Goal: Information Seeking & Learning: Check status

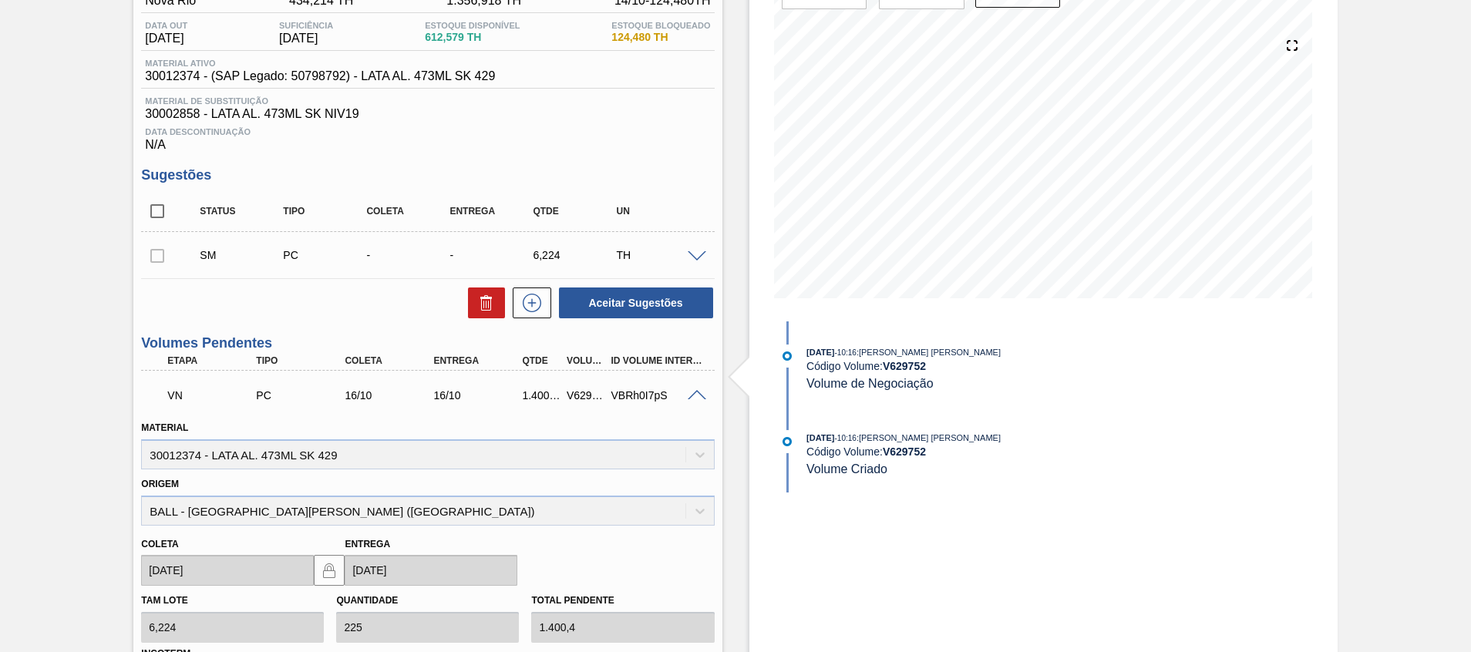
scroll to position [231, 0]
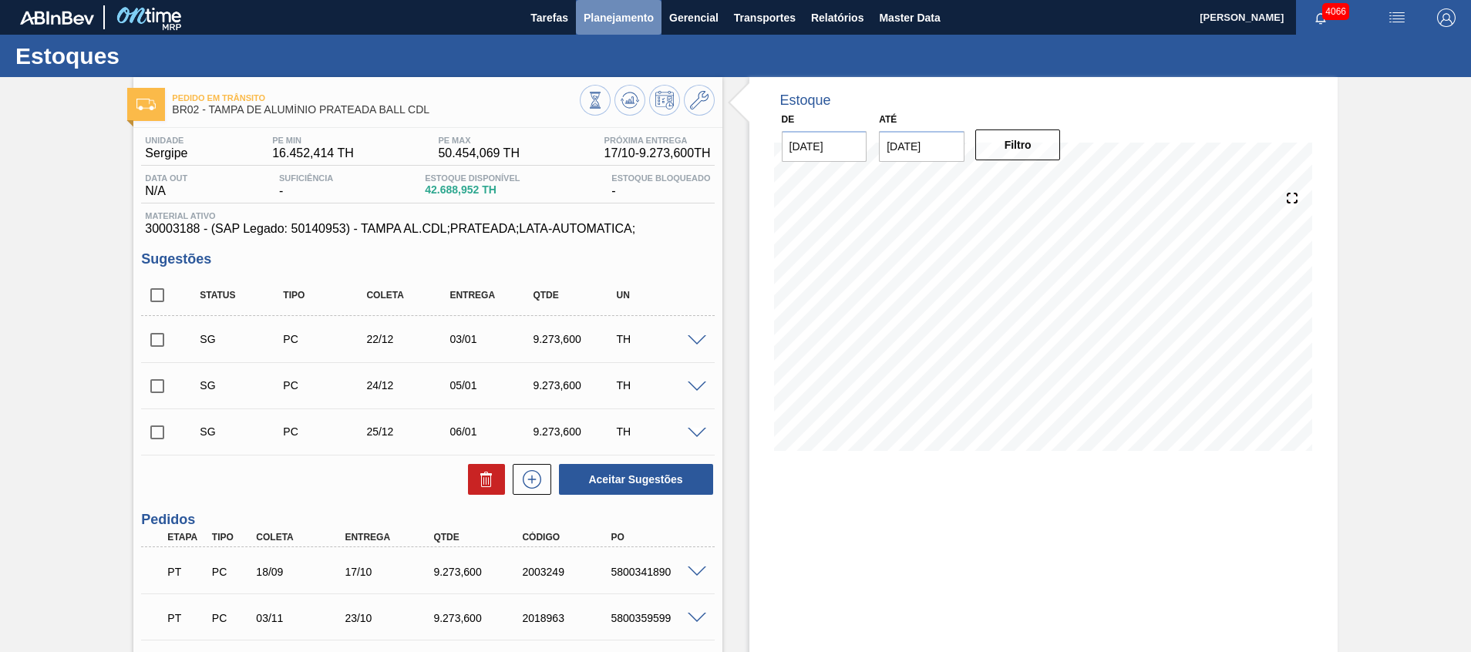
click at [650, 16] on span "Planejamento" at bounding box center [619, 17] width 70 height 19
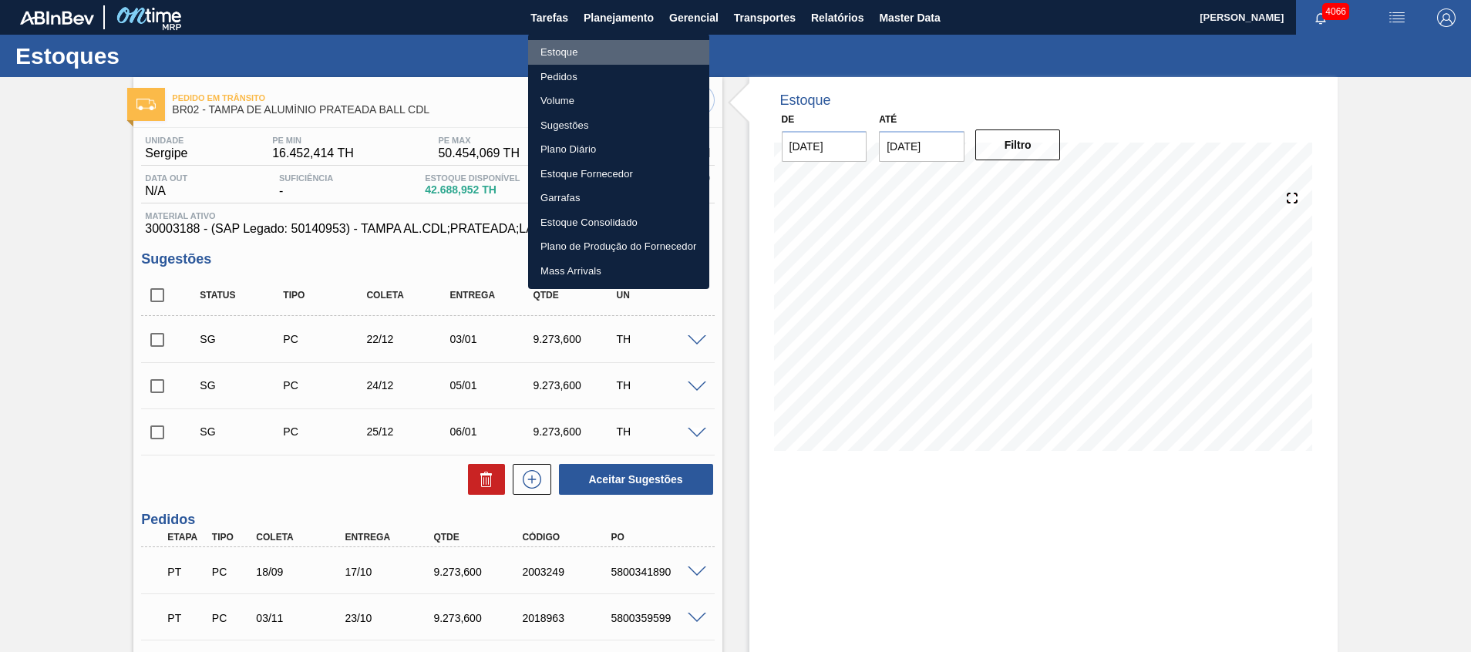
click at [631, 52] on li "Estoque" at bounding box center [618, 52] width 181 height 25
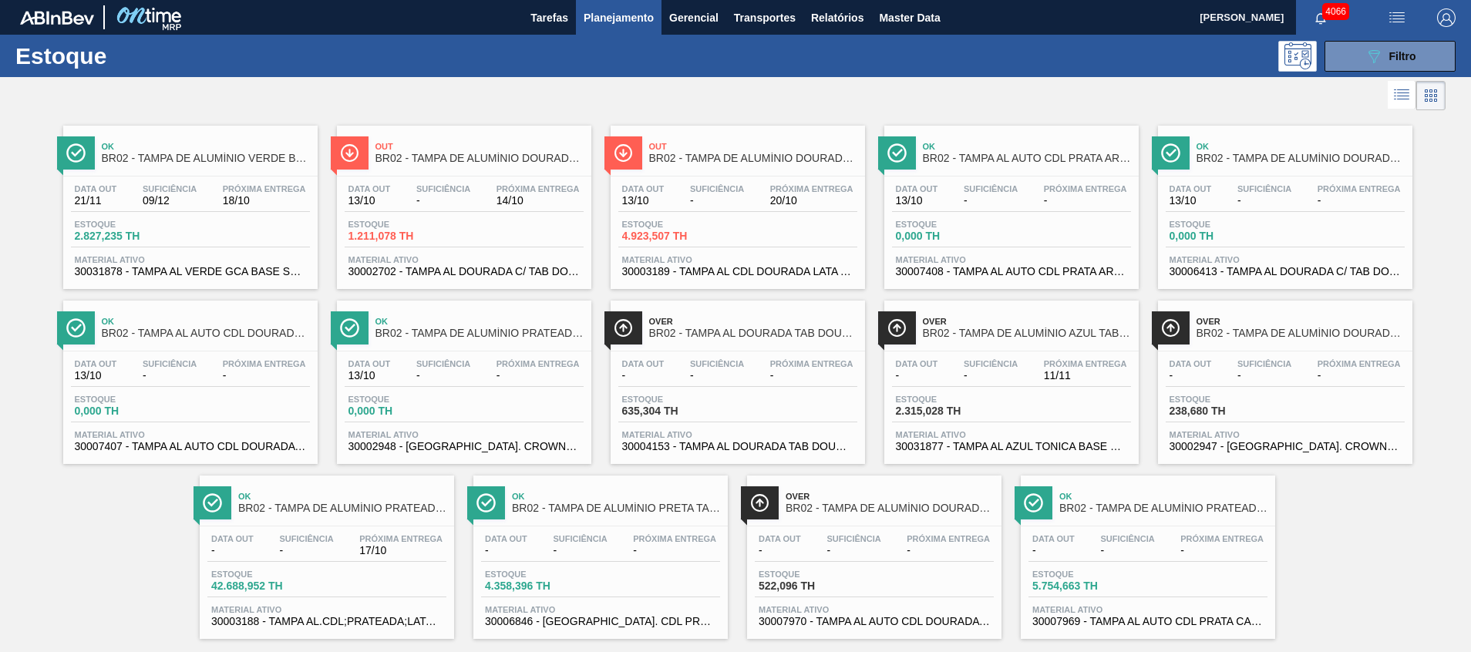
drag, startPoint x: 1378, startPoint y: 62, endPoint x: 1363, endPoint y: 102, distance: 42.7
click at [1378, 62] on icon "089F7B8B-B2A5-4AFE-B5C0-19BA573D28AC" at bounding box center [1374, 56] width 19 height 19
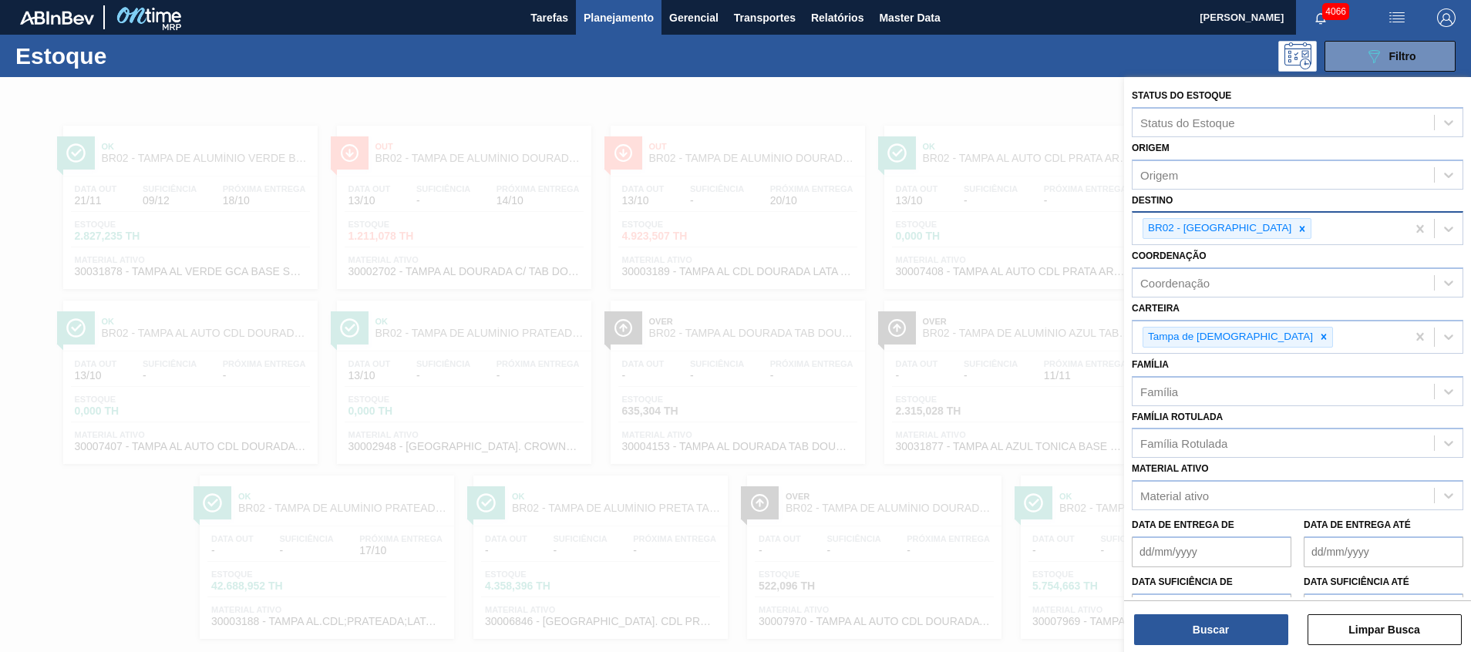
click at [1239, 223] on div "BR02 - Sergipe" at bounding box center [1227, 228] width 169 height 21
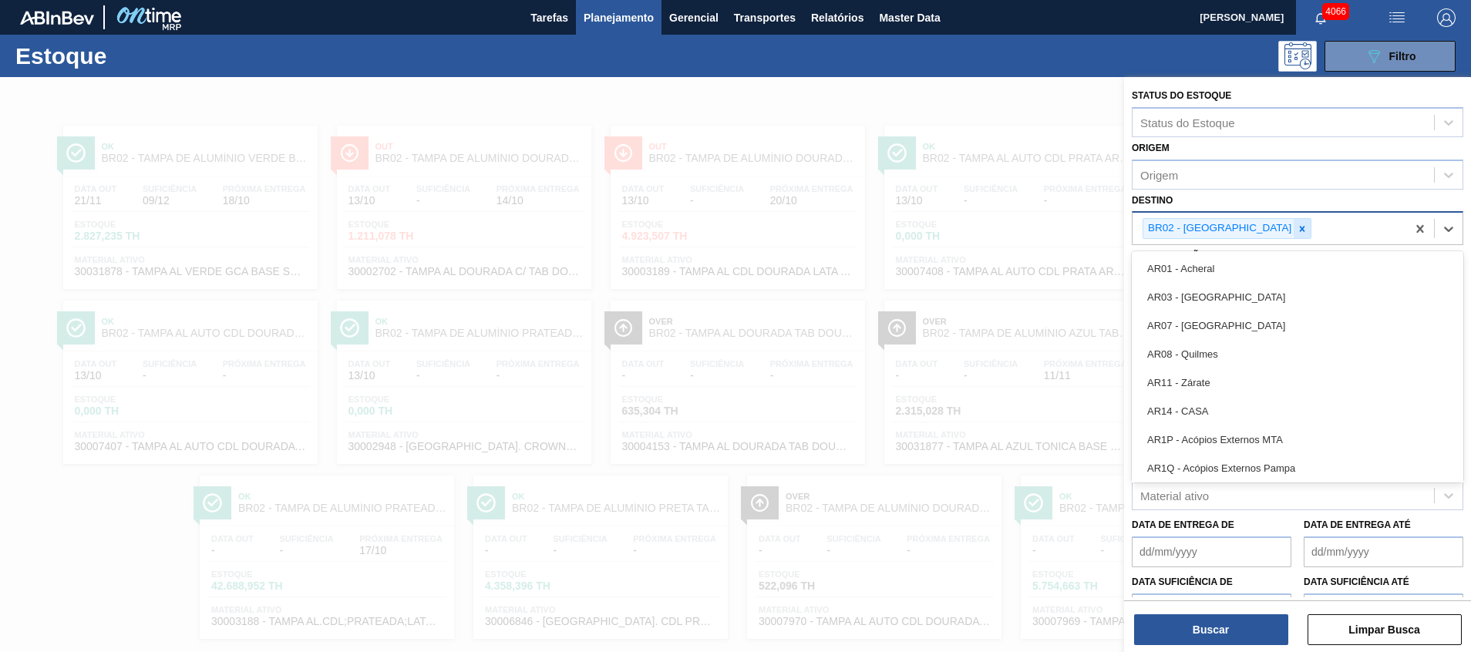
click at [1294, 223] on div at bounding box center [1302, 228] width 17 height 19
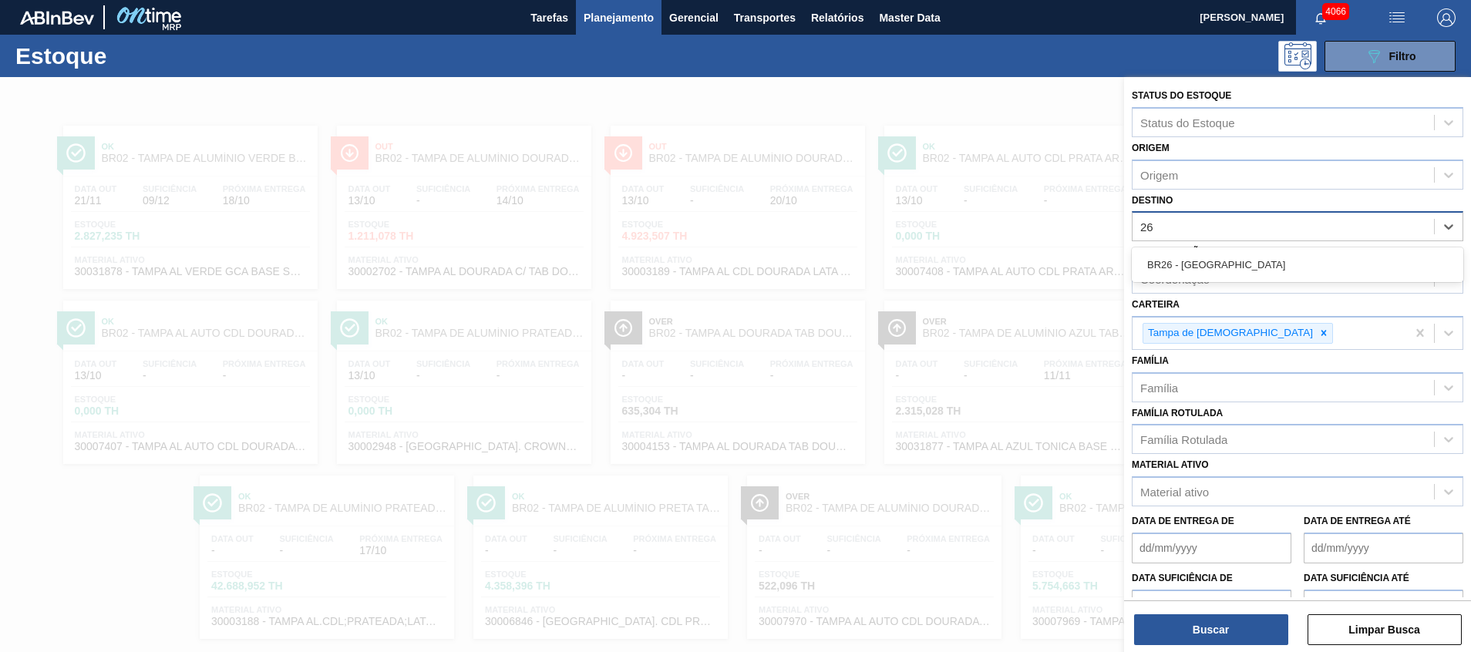
type input "26"
click at [1229, 282] on div "Coordenação" at bounding box center [1283, 279] width 301 height 22
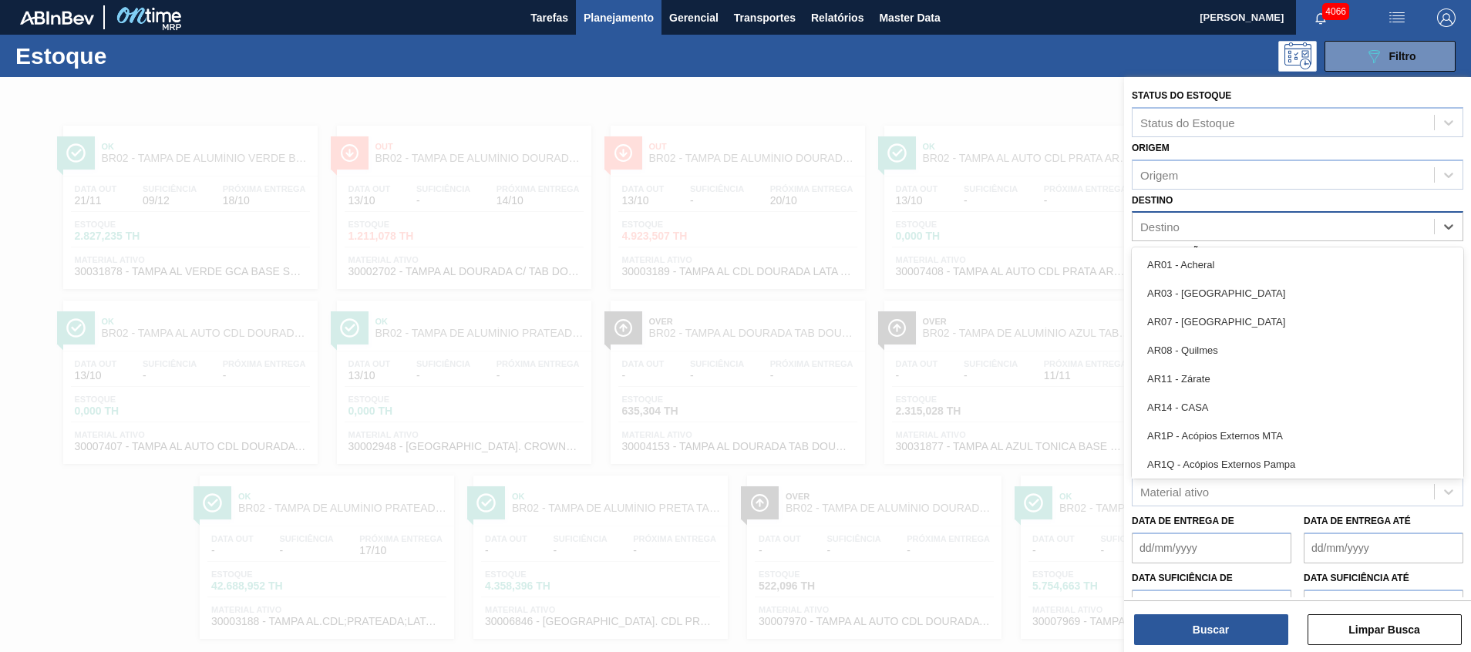
click at [1220, 228] on div "Destino" at bounding box center [1283, 227] width 301 height 22
type input "26"
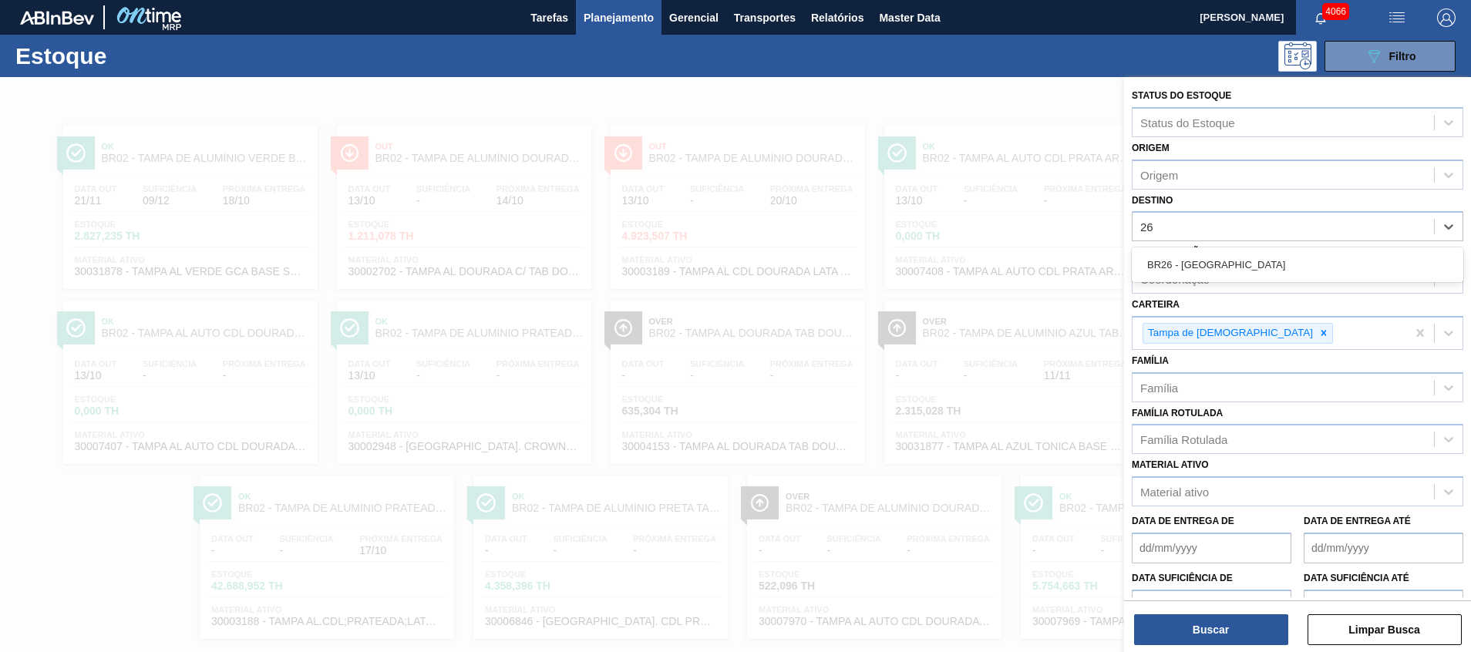
drag, startPoint x: 1228, startPoint y: 263, endPoint x: 1228, endPoint y: 291, distance: 27.8
click at [1228, 262] on div "BR26 - Uberlândia" at bounding box center [1298, 265] width 332 height 29
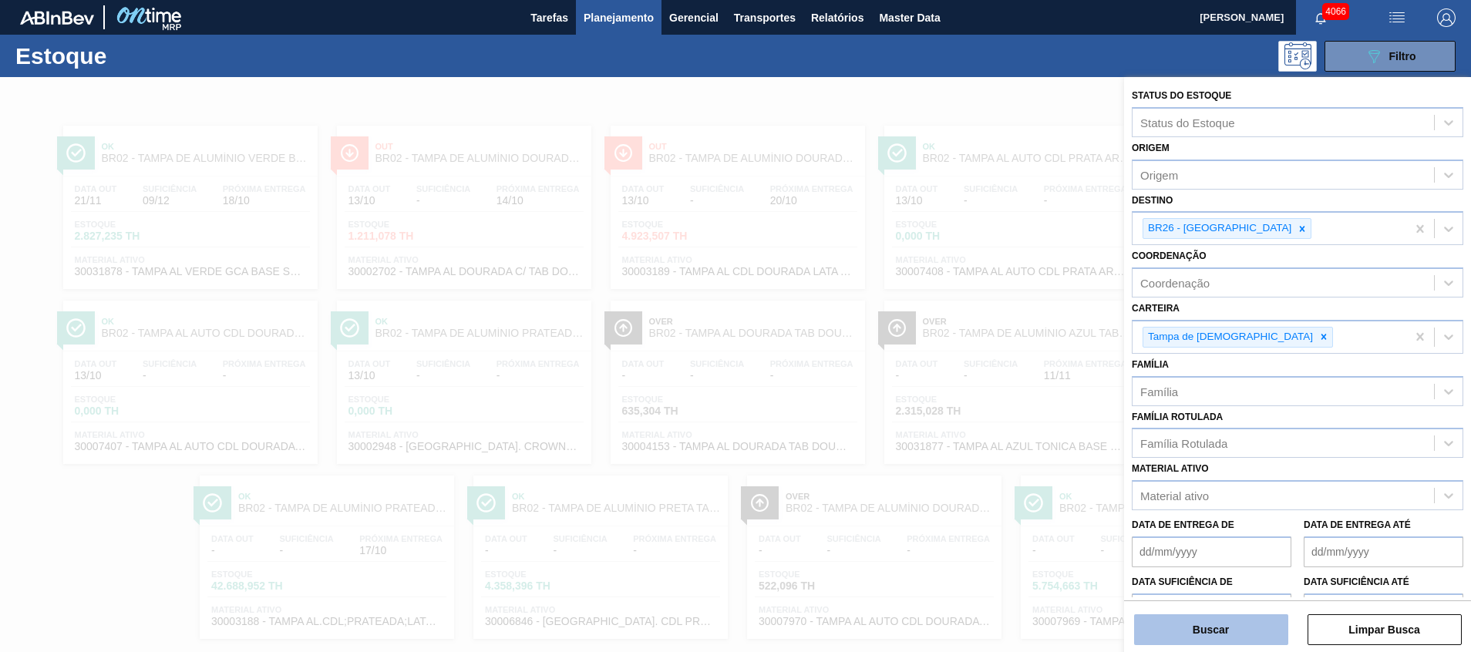
click at [1216, 619] on button "Buscar" at bounding box center [1211, 630] width 154 height 31
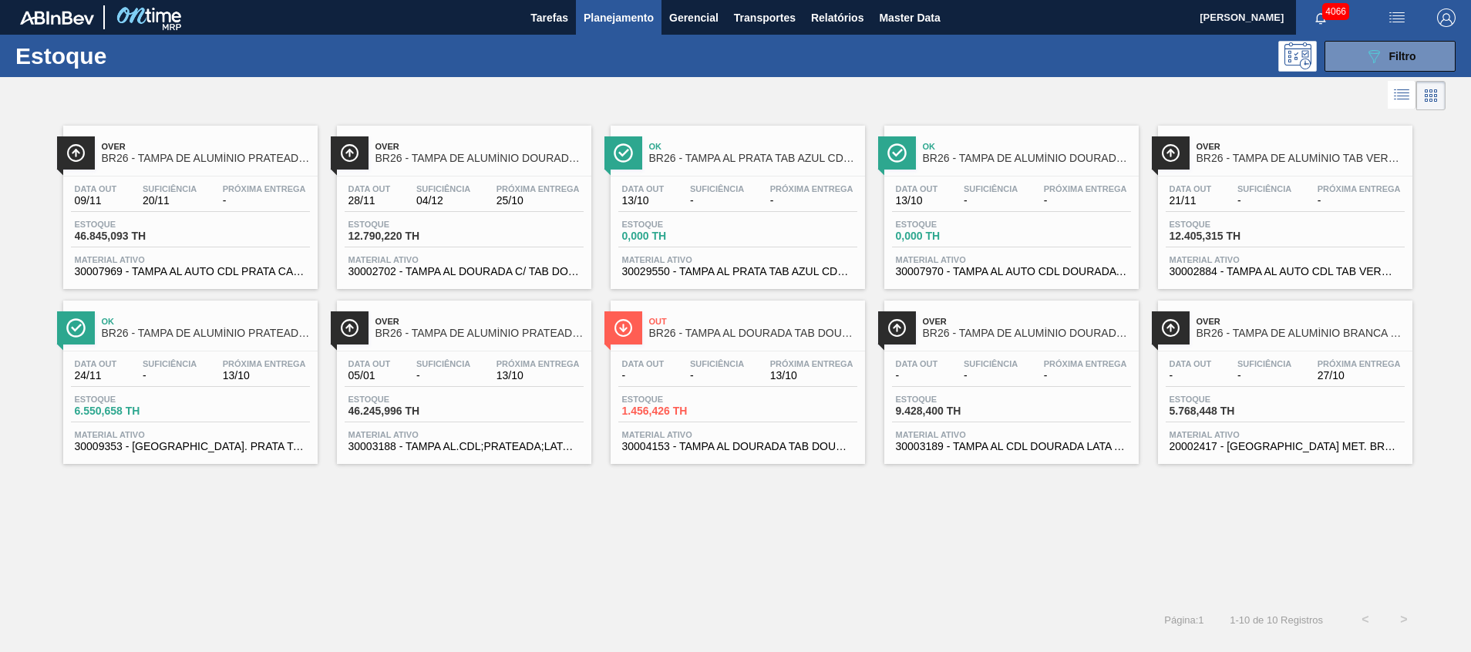
click at [347, 352] on div "Data out 05/01 Suficiência - Próxima Entrega 13/10 Estoque 46.245,996 TH Materi…" at bounding box center [464, 404] width 254 height 105
click at [820, 448] on span "30004153 - TAMPA AL DOURADA TAB DOURADO CDL CANPACK" at bounding box center [737, 447] width 231 height 12
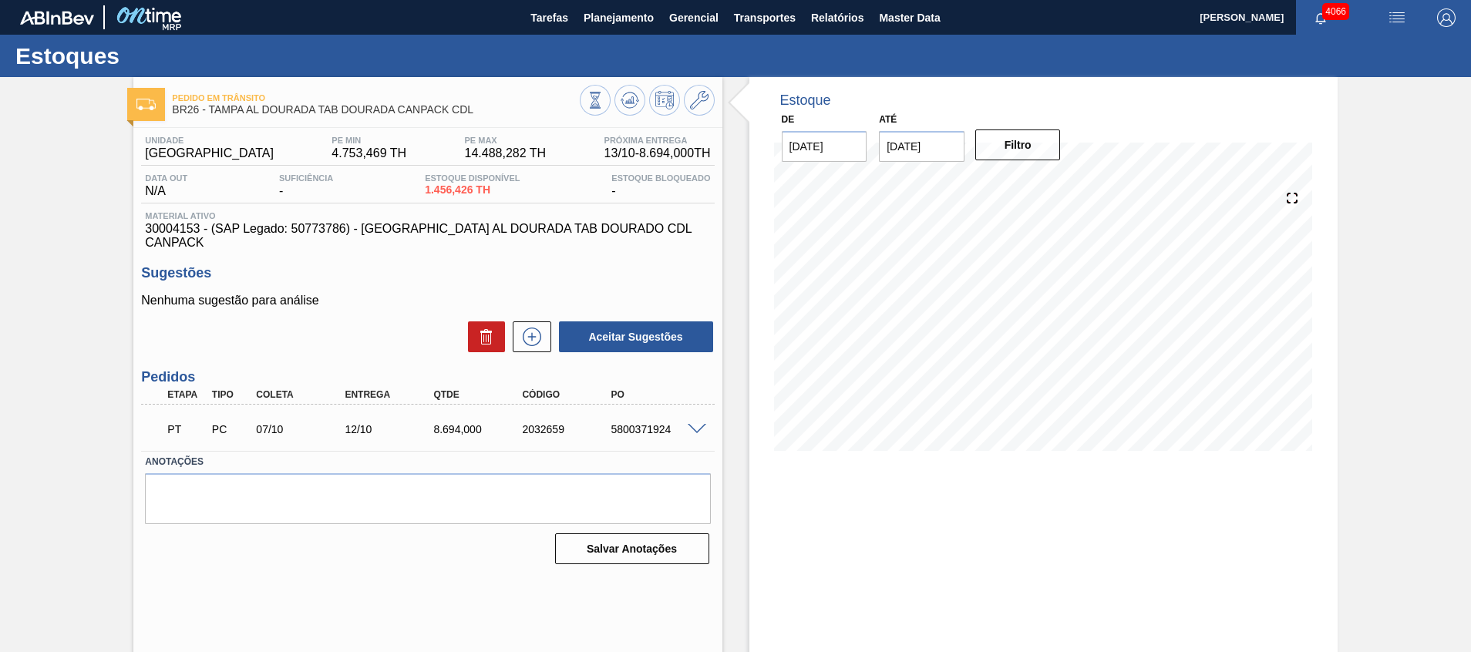
click at [692, 424] on span at bounding box center [697, 430] width 19 height 12
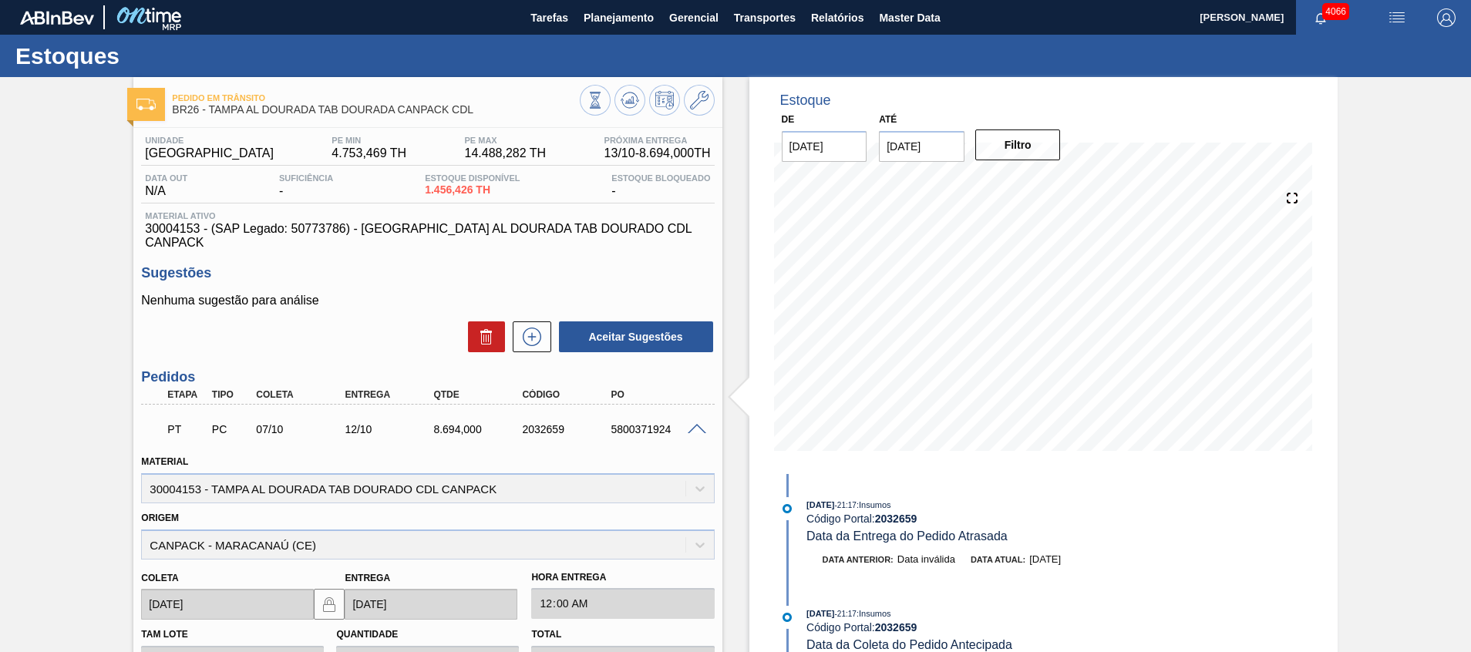
click at [693, 424] on span at bounding box center [697, 430] width 19 height 12
